Goal: Navigation & Orientation: Find specific page/section

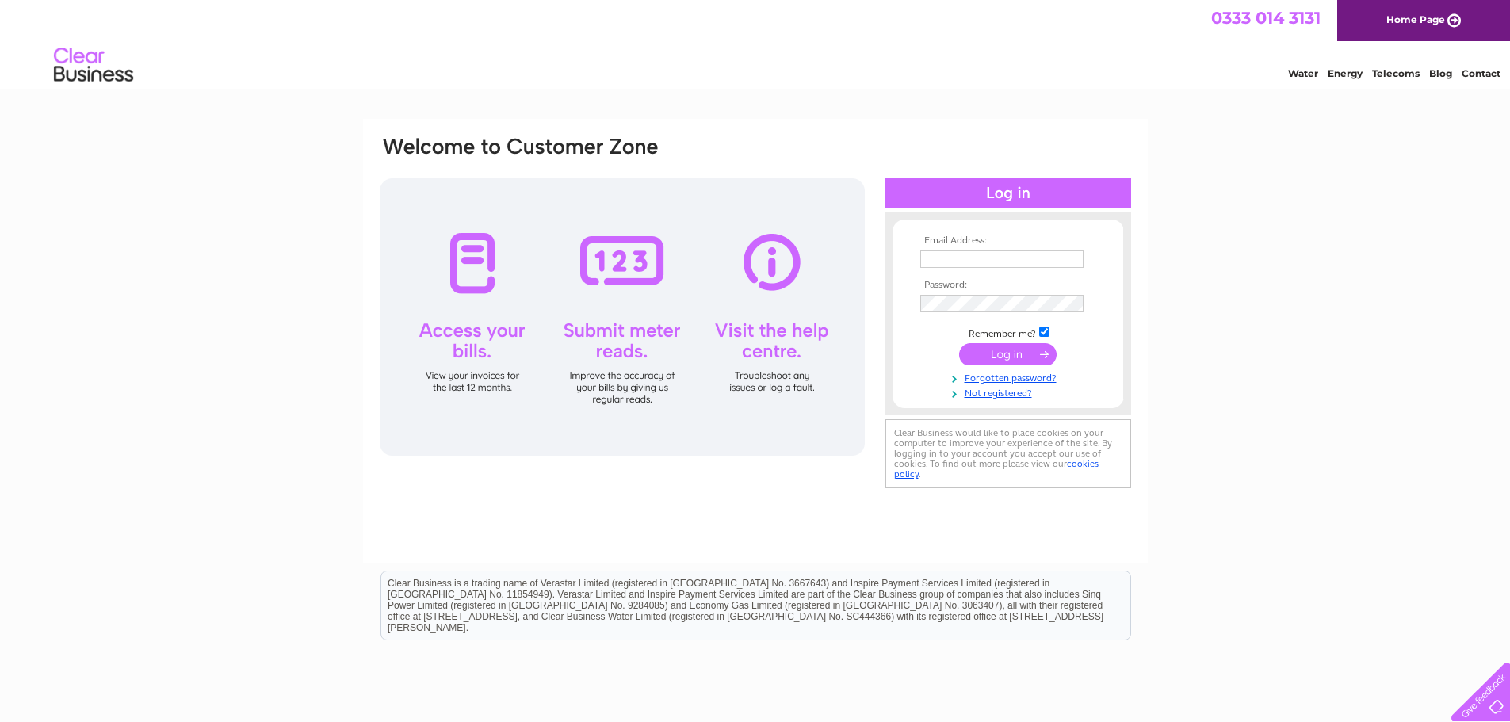
type input "[EMAIL_ADDRESS][DOMAIN_NAME]"
click at [1005, 359] on input "submit" at bounding box center [1008, 354] width 98 height 22
